Goal: Task Accomplishment & Management: Manage account settings

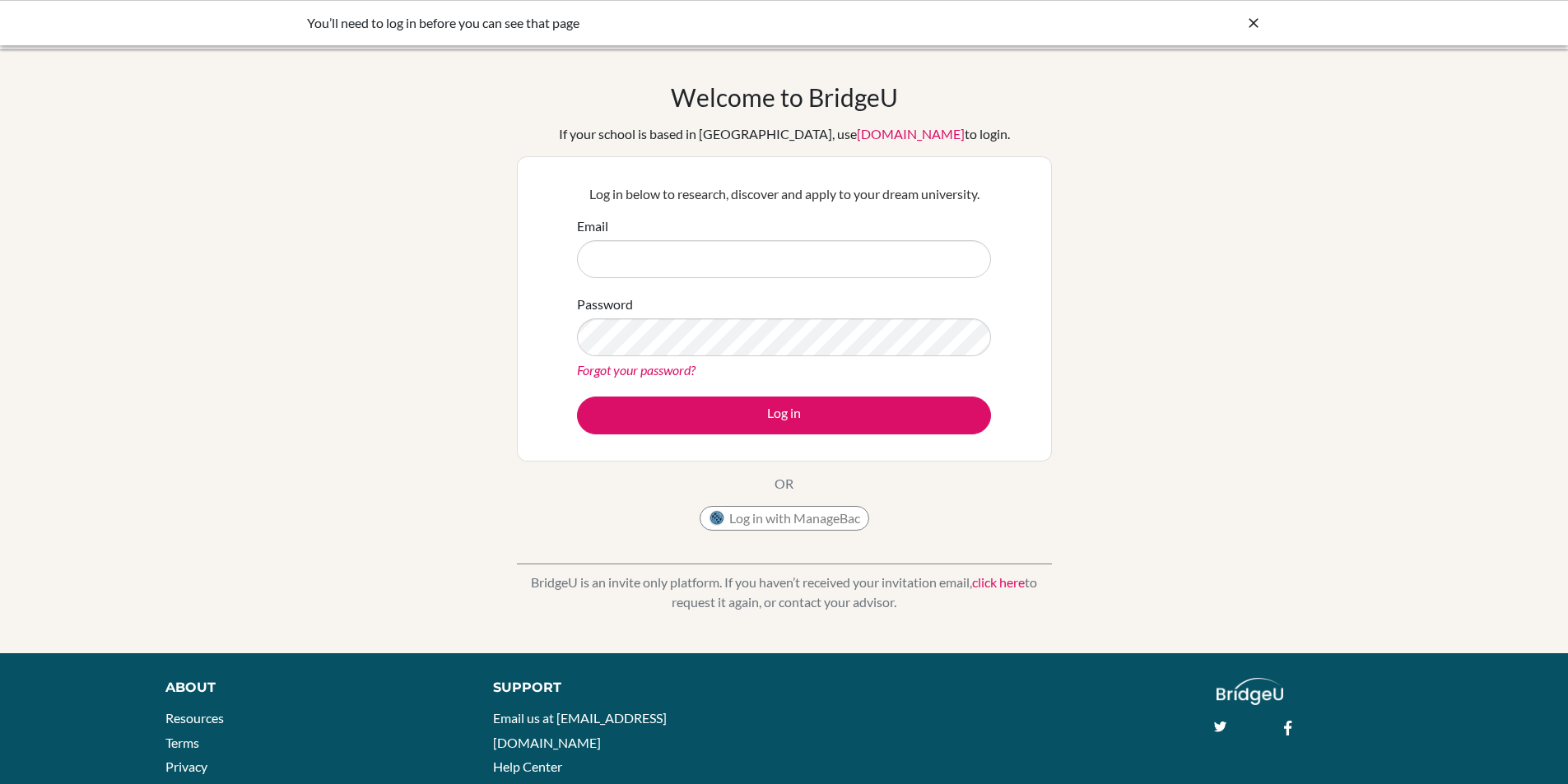
type input "[PERSON_NAME][EMAIL_ADDRESS][PERSON_NAME][DOMAIN_NAME]"
click at [577, 396] on button "Log in" at bounding box center [784, 415] width 414 height 38
click at [773, 262] on input "[PERSON_NAME][EMAIL_ADDRESS][PERSON_NAME][DOMAIN_NAME]" at bounding box center [784, 258] width 414 height 38
click at [577, 396] on button "Log in" at bounding box center [784, 415] width 414 height 38
